Goal: Information Seeking & Learning: Understand process/instructions

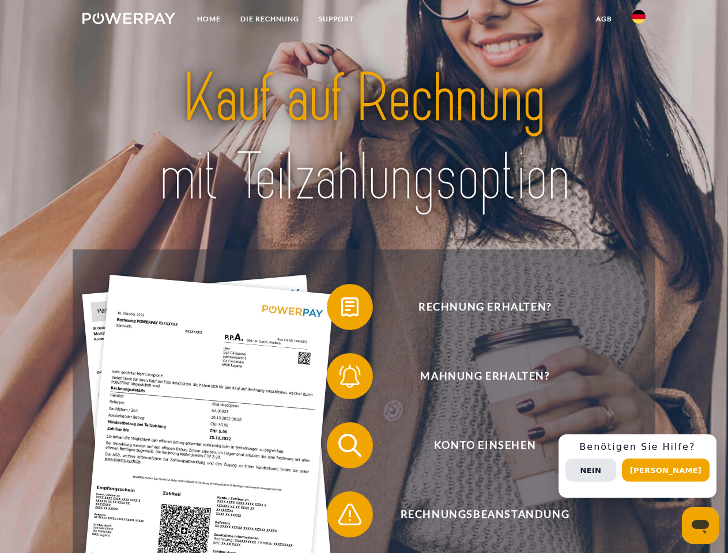
click at [129, 20] on img at bounding box center [128, 19] width 93 height 12
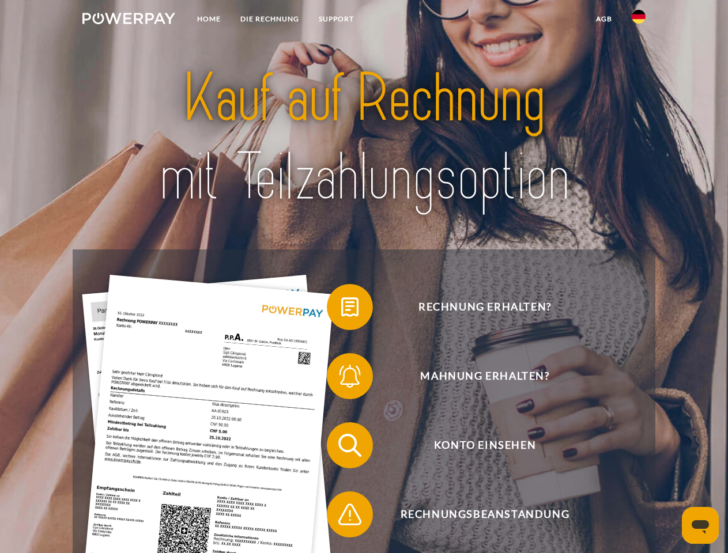
click at [639, 20] on img at bounding box center [639, 17] width 14 height 14
click at [604, 19] on link "agb" at bounding box center [604, 19] width 36 height 21
click at [341, 310] on span at bounding box center [333, 307] width 58 height 58
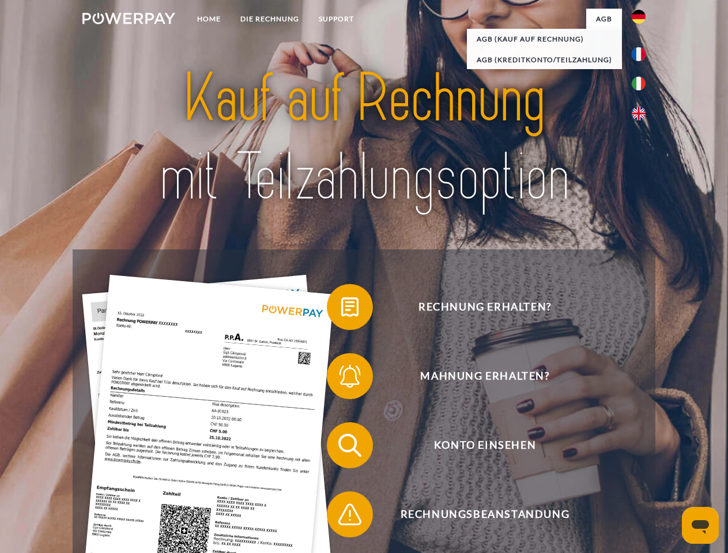
click at [341, 379] on span at bounding box center [333, 377] width 58 height 58
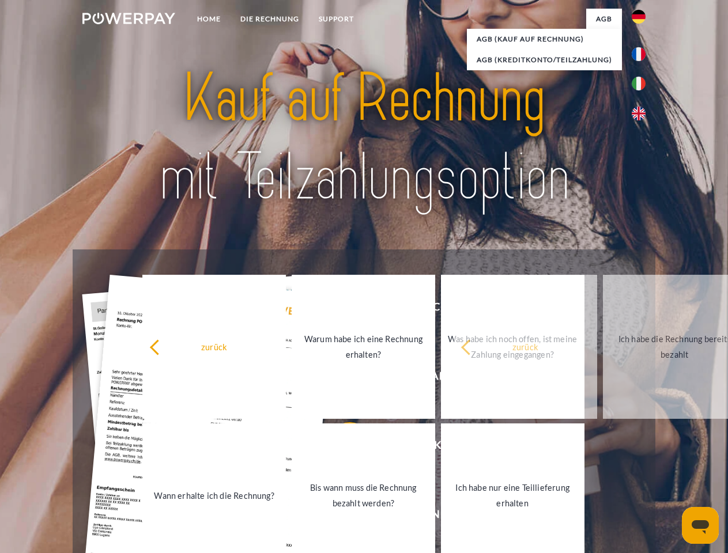
click at [341, 448] on link "Bis wann muss die Rechnung bezahlt werden?" at bounding box center [364, 496] width 144 height 144
click at [341, 517] on span at bounding box center [333, 515] width 58 height 58
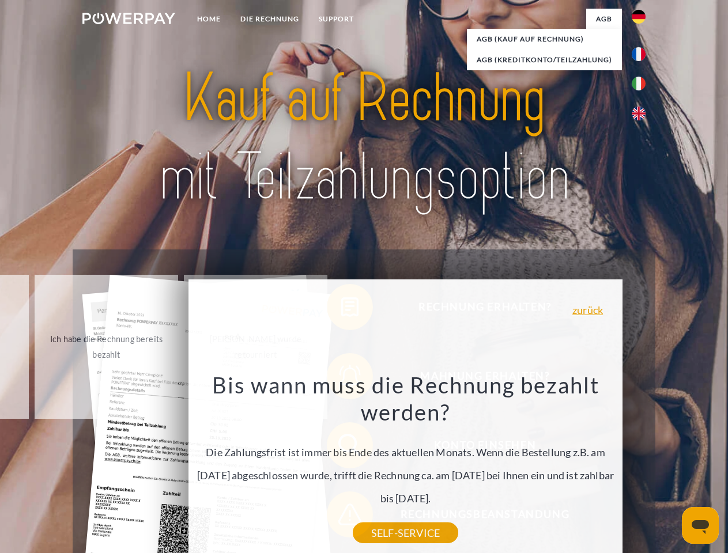
click at [642, 466] on div "Rechnung erhalten? Mahnung erhalten? Konto einsehen" at bounding box center [364, 480] width 582 height 461
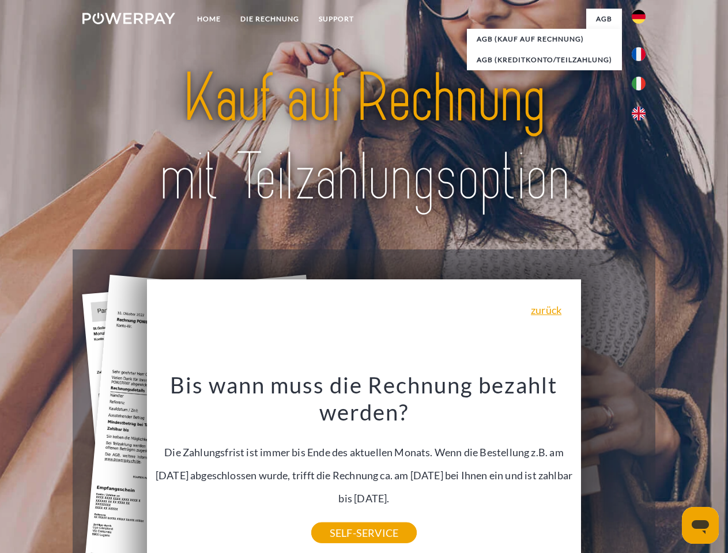
click at [613, 469] on span "Konto einsehen" at bounding box center [485, 446] width 282 height 46
click at [670, 470] on header "Home DIE RECHNUNG SUPPORT" at bounding box center [364, 398] width 728 height 796
